Goal: Task Accomplishment & Management: Manage account settings

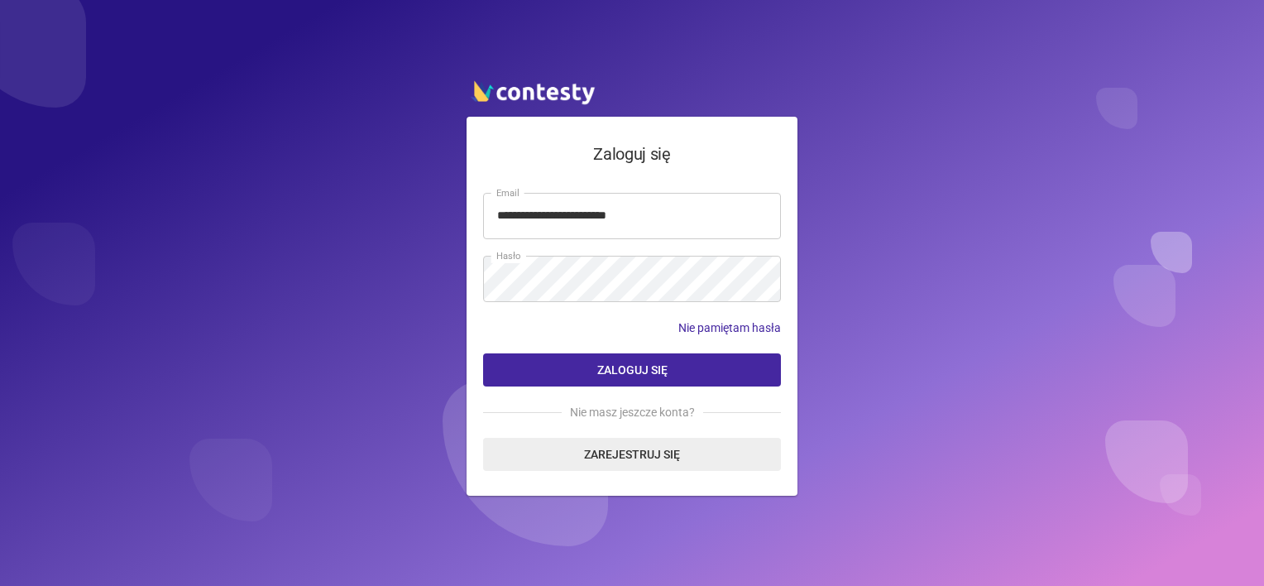
click at [631, 209] on input "**********" at bounding box center [632, 216] width 298 height 46
click at [635, 364] on span "Zaloguj się" at bounding box center [632, 369] width 70 height 13
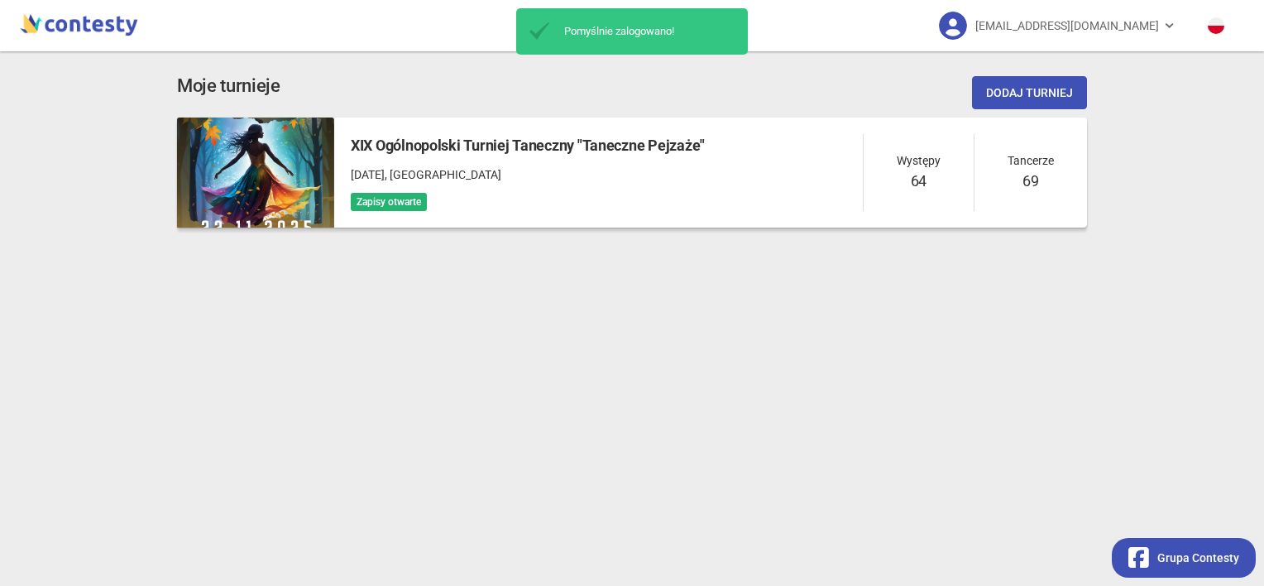
click at [604, 206] on div "Zapisy otwarte" at bounding box center [528, 201] width 354 height 19
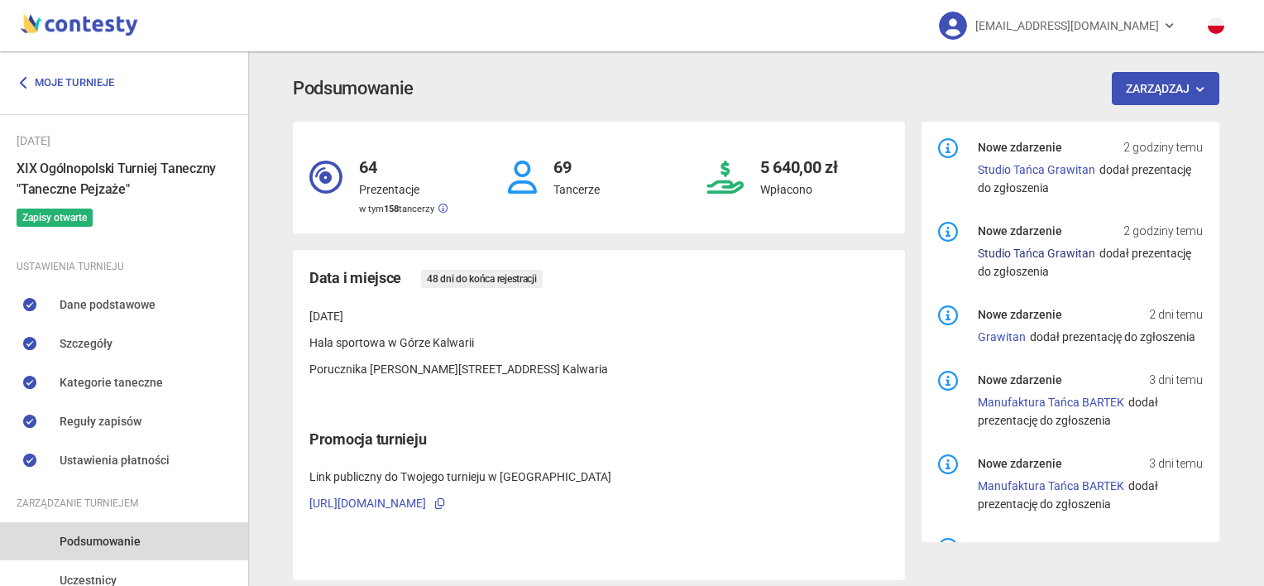
click at [1043, 254] on link "Studio Tańca Grawitan" at bounding box center [1036, 253] width 117 height 13
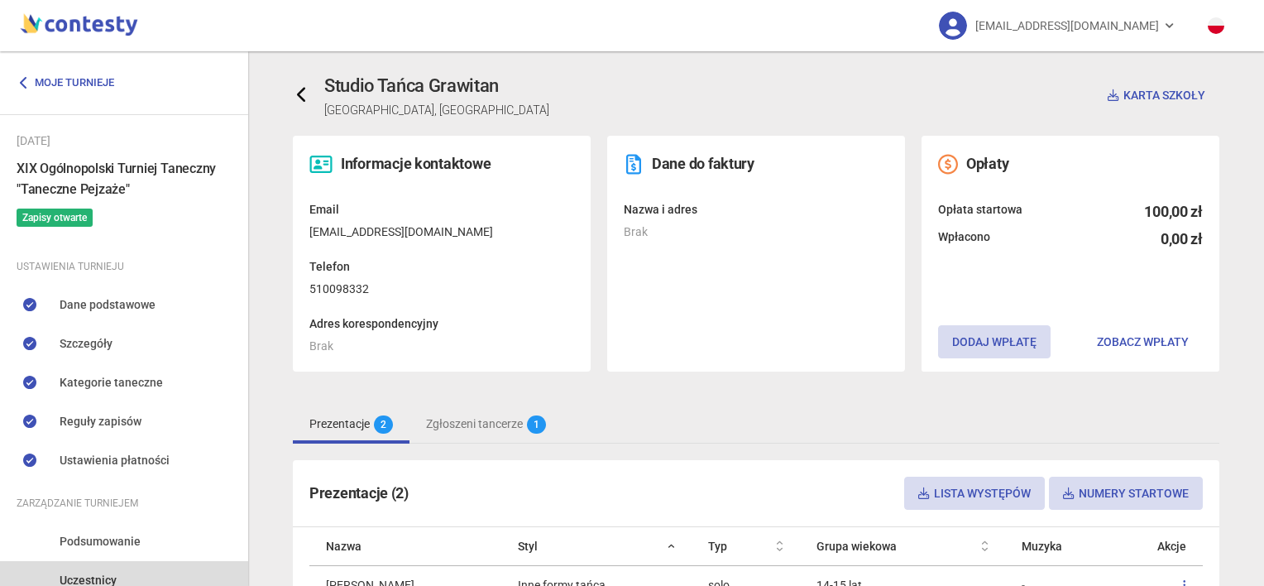
click at [297, 98] on icon at bounding box center [302, 95] width 17 height 17
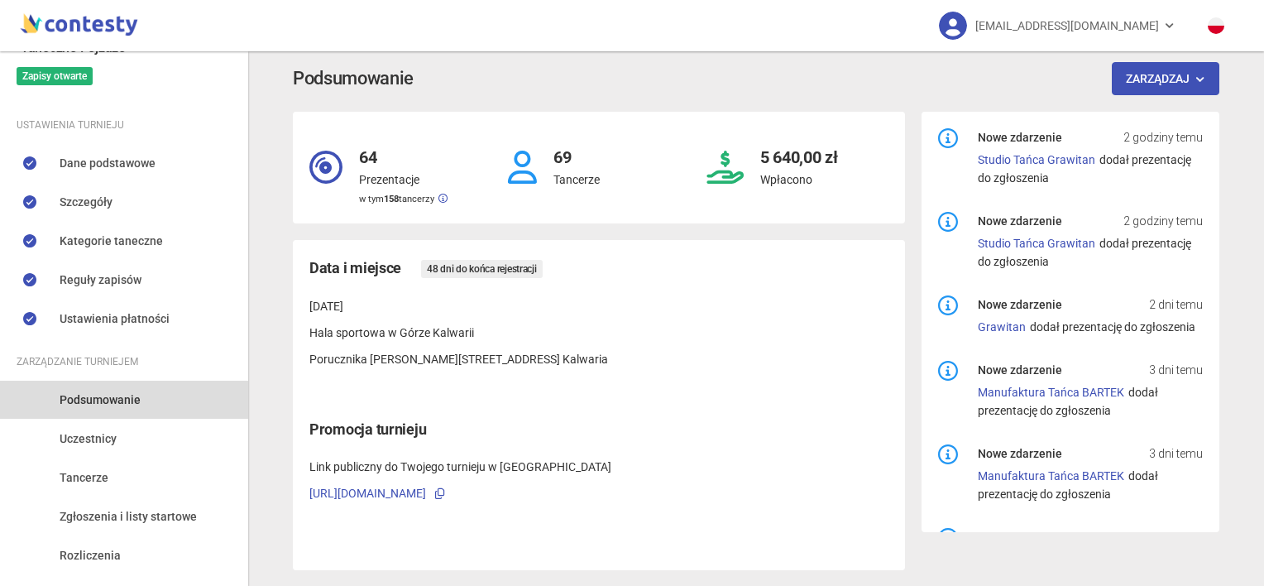
scroll to position [142, 0]
click at [93, 437] on span "Uczestnicy" at bounding box center [88, 438] width 57 height 18
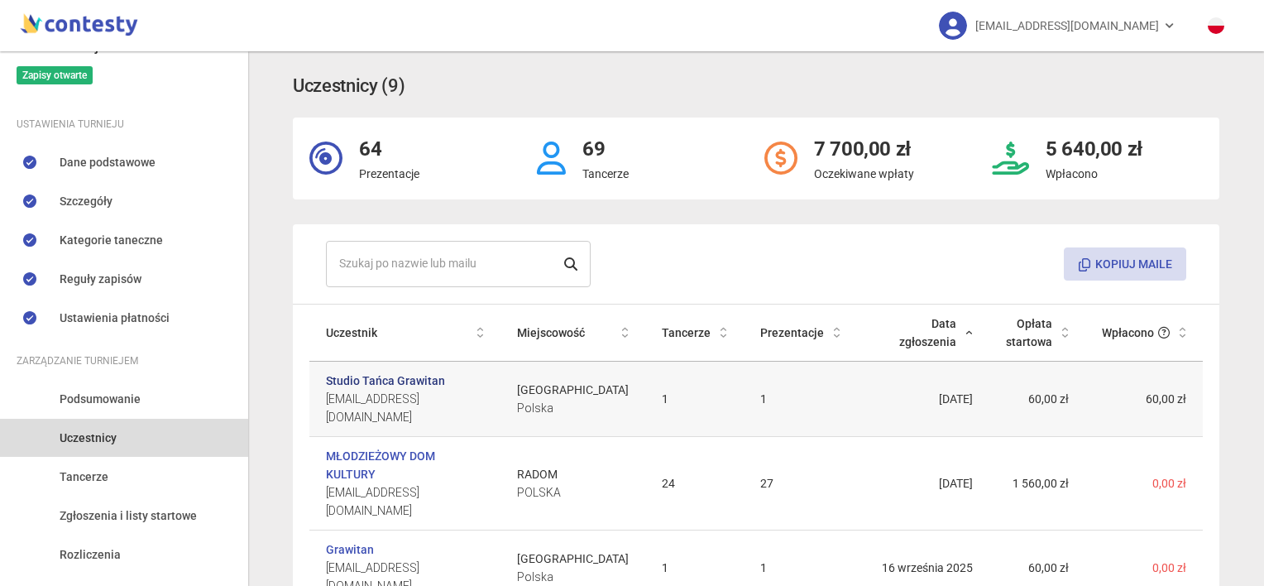
click at [431, 381] on link "Studio Tańca Grawitan" at bounding box center [385, 381] width 119 height 18
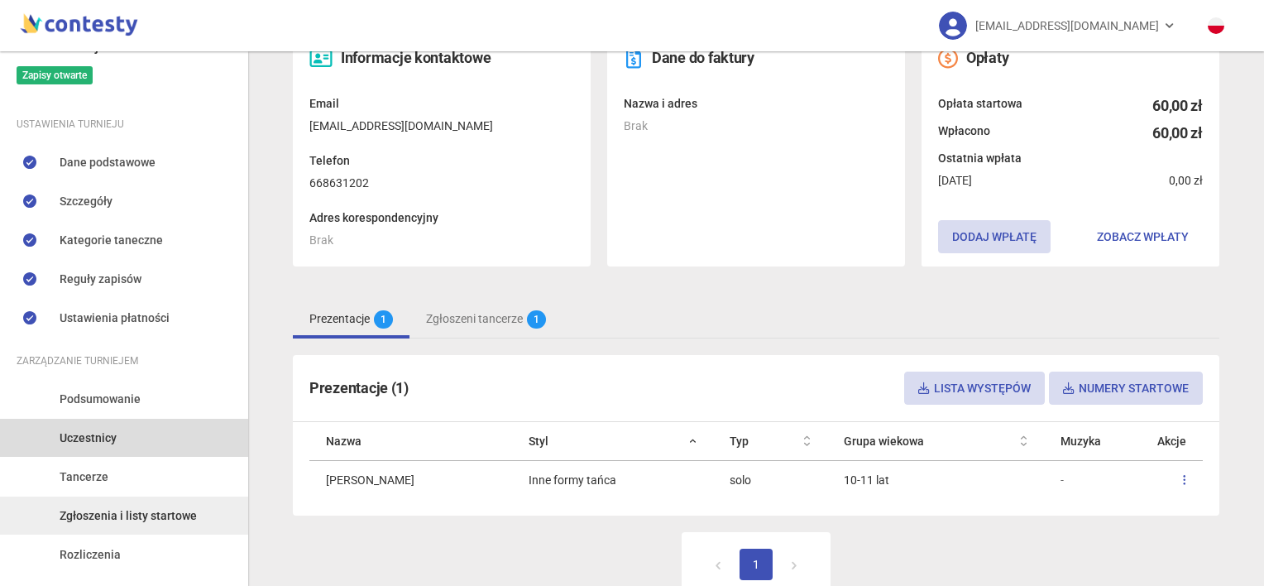
scroll to position [179, 0]
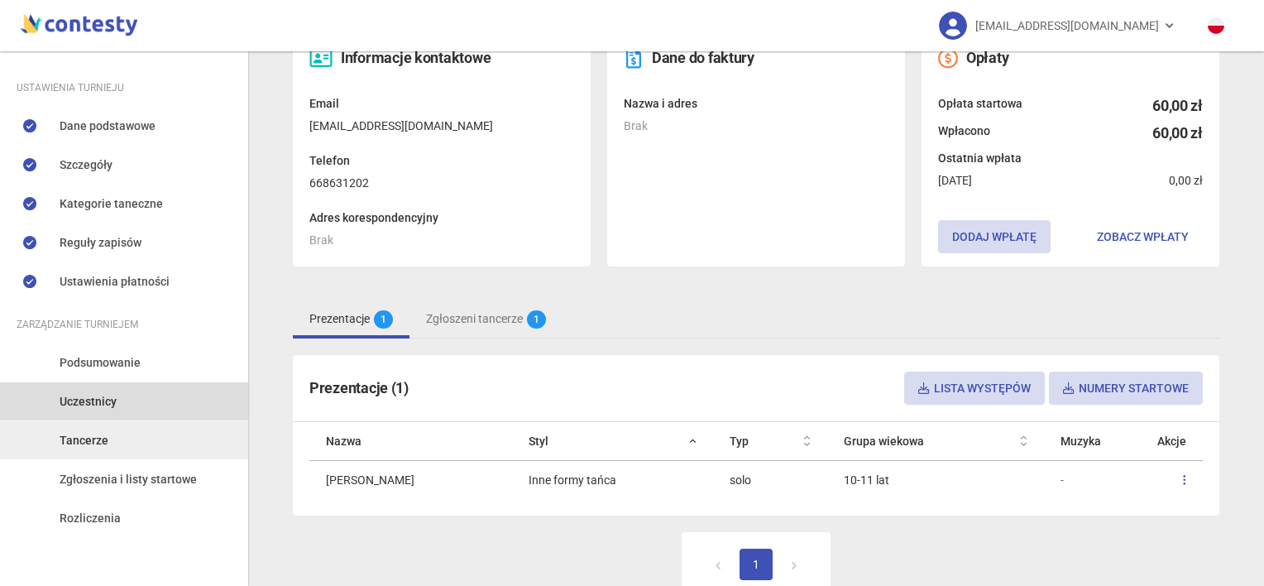
click at [97, 431] on span "Tancerze" at bounding box center [84, 440] width 49 height 18
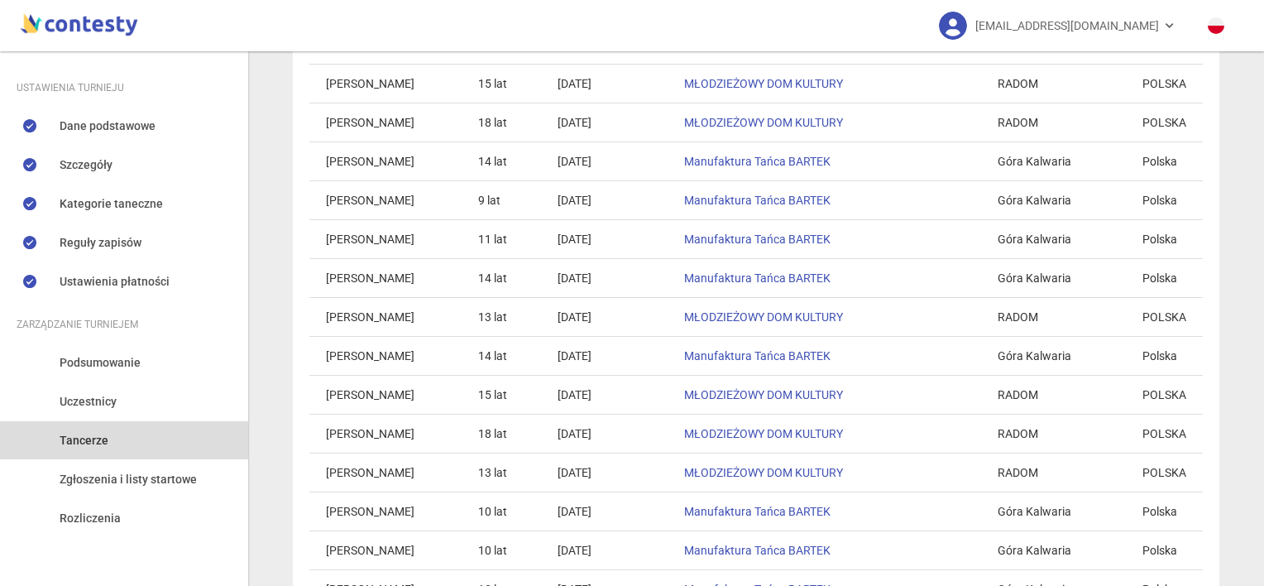
scroll to position [2333, 0]
